Goal: Task Accomplishment & Management: Manage account settings

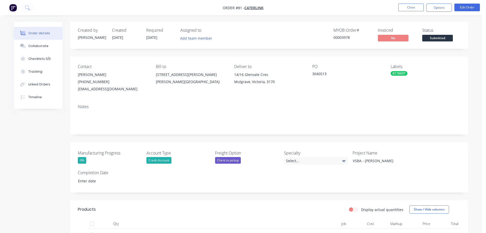
click at [396, 73] on div "EC16637" at bounding box center [399, 73] width 17 height 5
click at [339, 92] on div "PO 3040513" at bounding box center [348, 78] width 70 height 28
click at [158, 37] on span "[DATE]" at bounding box center [151, 37] width 11 height 5
drag, startPoint x: 125, startPoint y: 37, endPoint x: 346, endPoint y: 37, distance: 221.4
click at [190, 37] on div "Created by [PERSON_NAME] Created [DATE] Required [DATE] Assigned to Add team me…" at bounding box center [155, 35] width 154 height 15
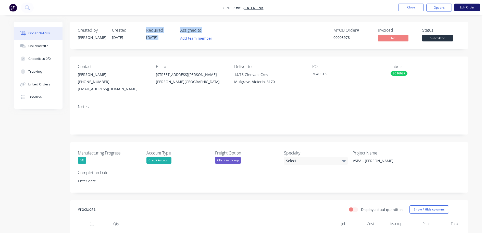
drag, startPoint x: 441, startPoint y: 10, endPoint x: 475, endPoint y: 10, distance: 34.0
click at [475, 10] on ul "Close Options Edit Order" at bounding box center [440, 8] width 94 height 8
click at [475, 10] on button "Edit Order" at bounding box center [468, 8] width 26 height 8
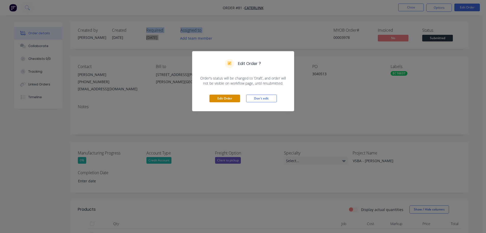
click at [221, 98] on button "Edit Order" at bounding box center [225, 98] width 31 height 8
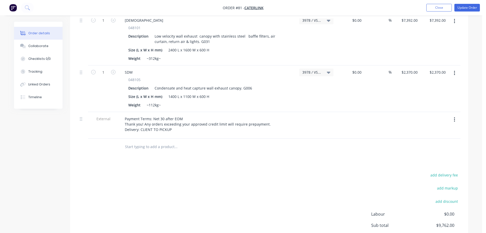
scroll to position [284, 0]
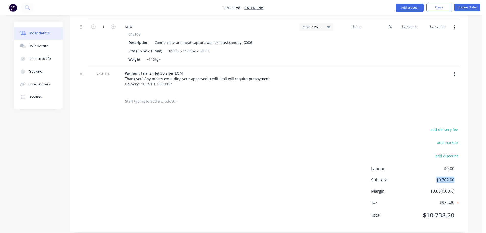
drag, startPoint x: 443, startPoint y: 171, endPoint x: 468, endPoint y: 172, distance: 25.0
click at [468, 172] on div "add delivery fee add markup add discount Labour $0.00 Sub total $9,762.00 Margi…" at bounding box center [269, 175] width 398 height 99
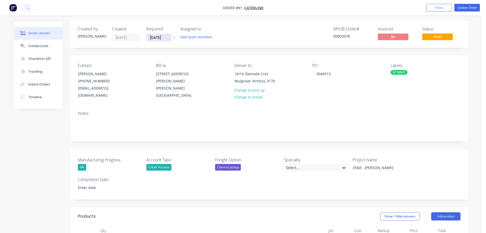
scroll to position [0, 0]
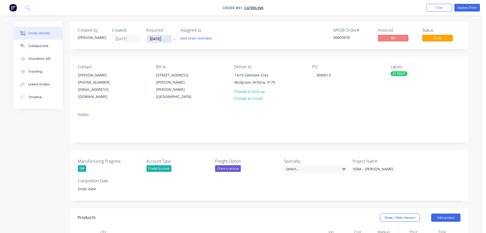
click at [154, 35] on input "[DATE]" at bounding box center [159, 39] width 25 height 8
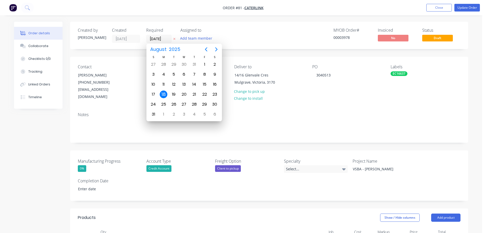
click at [223, 48] on div "Created by [PERSON_NAME] Created [DATE] Required [DATE] Assigned to Add team me…" at bounding box center [269, 35] width 398 height 27
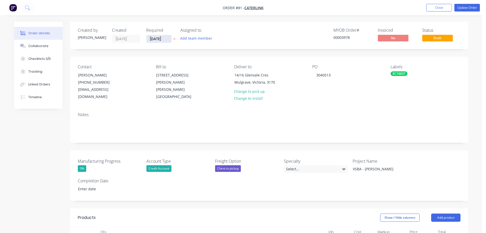
click at [167, 41] on input "[DATE]" at bounding box center [159, 39] width 25 height 8
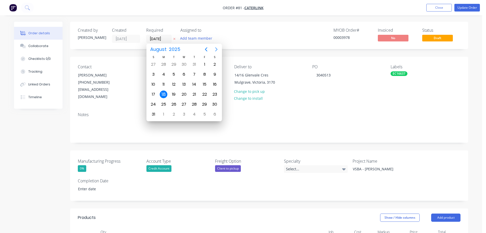
click at [217, 47] on icon "Next page" at bounding box center [216, 49] width 6 height 6
click at [175, 106] on div "30" at bounding box center [174, 104] width 8 height 8
type input "[DATE]"
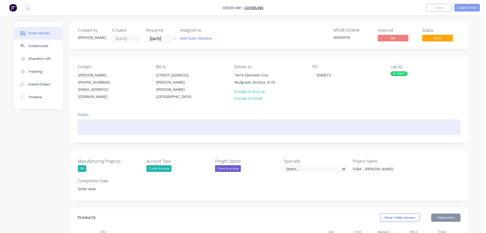
click at [194, 119] on div at bounding box center [269, 127] width 383 height 16
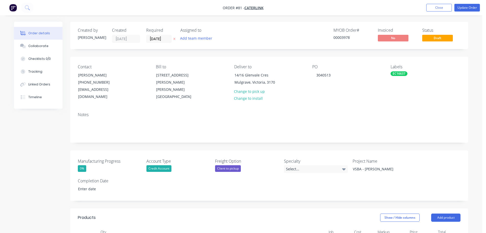
click at [196, 112] on div "Notes" at bounding box center [269, 114] width 383 height 5
drag, startPoint x: 353, startPoint y: 38, endPoint x: 328, endPoint y: 42, distance: 25.6
click at [328, 42] on div "MYOB Order # 00003978 Invoiced No Status Draft" at bounding box center [346, 35] width 229 height 15
click at [317, 41] on div "MYOB Order # 00003978 Invoiced No Status Draft" at bounding box center [346, 35] width 229 height 15
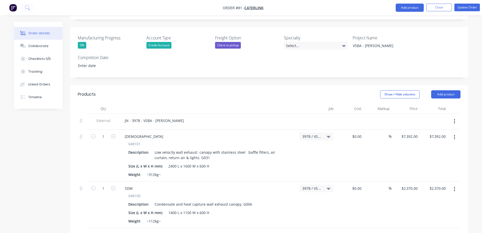
scroll to position [29, 0]
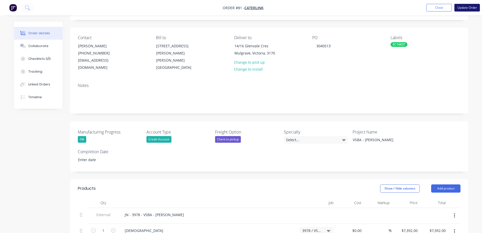
click at [464, 8] on button "Update Order" at bounding box center [468, 8] width 26 height 8
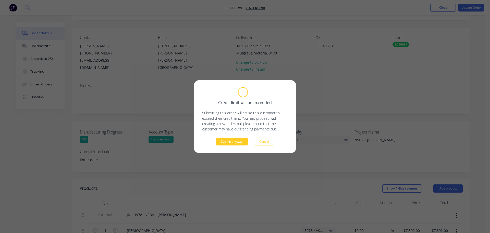
click at [234, 142] on button "Submit anyway" at bounding box center [232, 141] width 32 height 8
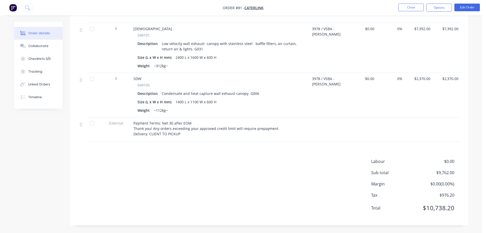
scroll to position [117, 0]
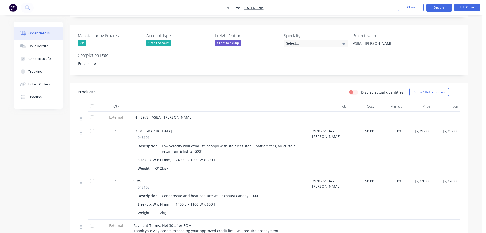
click at [439, 6] on button "Options" at bounding box center [440, 8] width 26 height 8
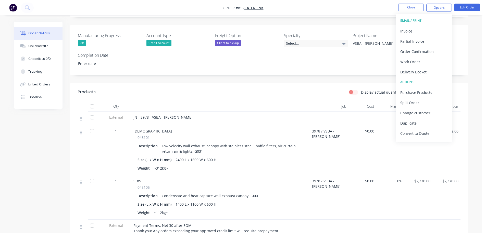
click at [335, 69] on div "Manufacturing Progress 0% Account Type Credit Account Freight Option Client to …" at bounding box center [269, 50] width 398 height 50
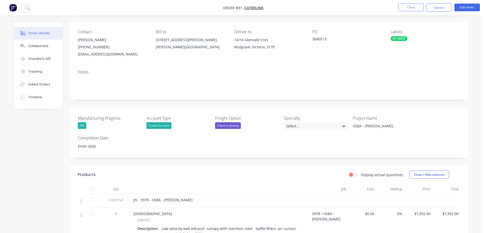
scroll to position [0, 0]
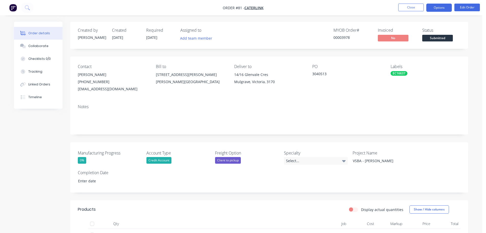
click at [434, 8] on button "Options" at bounding box center [440, 8] width 26 height 8
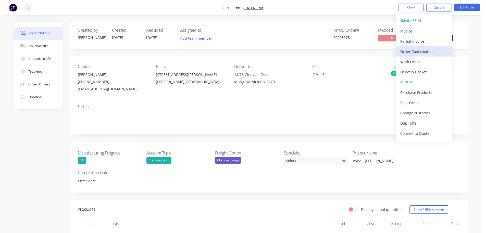
click at [429, 55] on div "Order Confirmation" at bounding box center [424, 51] width 47 height 7
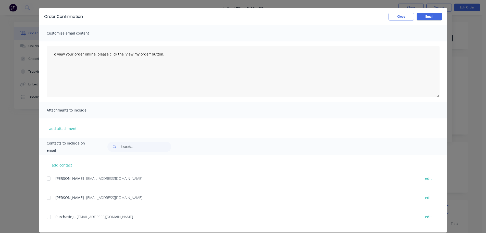
scroll to position [19, 0]
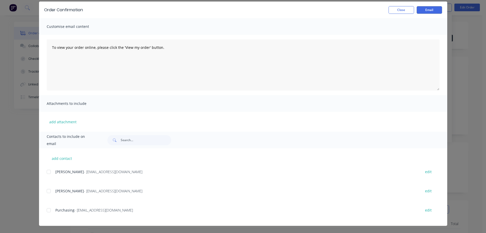
click at [67, 191] on span "[PERSON_NAME]" at bounding box center [69, 190] width 29 height 5
click at [41, 191] on div "add contact [PERSON_NAME] - [EMAIL_ADDRESS][DOMAIN_NAME] edit [PERSON_NAME] - […" at bounding box center [243, 186] width 409 height 77
drag, startPoint x: 45, startPoint y: 192, endPoint x: 52, endPoint y: 193, distance: 7.0
click at [45, 192] on div at bounding box center [49, 191] width 10 height 10
click at [422, 9] on button "Email" at bounding box center [430, 10] width 26 height 8
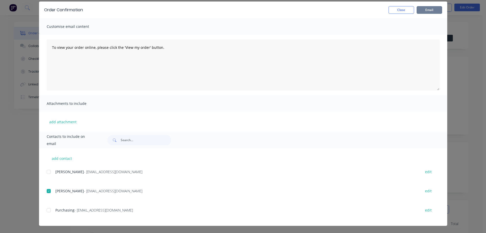
scroll to position [0, 0]
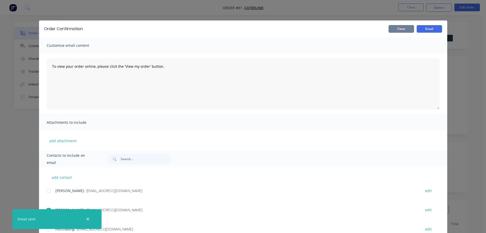
click at [403, 29] on button "Close" at bounding box center [402, 29] width 26 height 8
